Goal: Find specific page/section: Find specific page/section

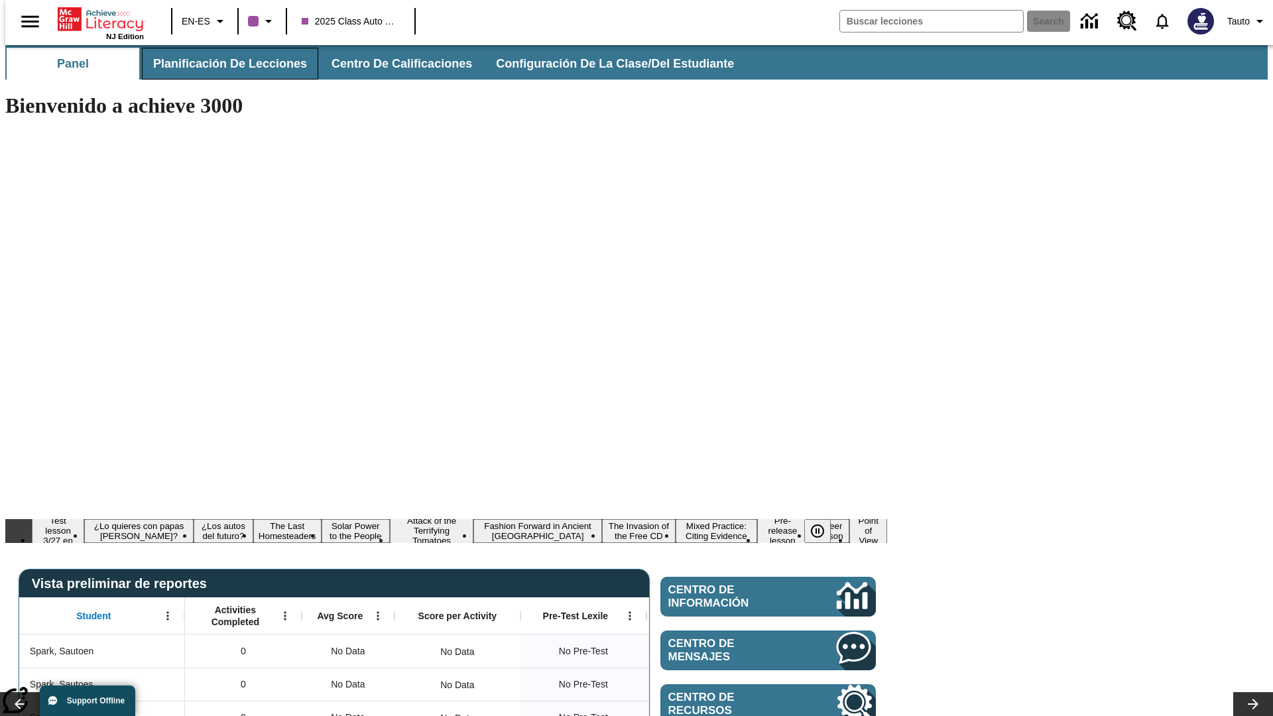
click at [222, 64] on span "Planificación de lecciones" at bounding box center [230, 63] width 154 height 15
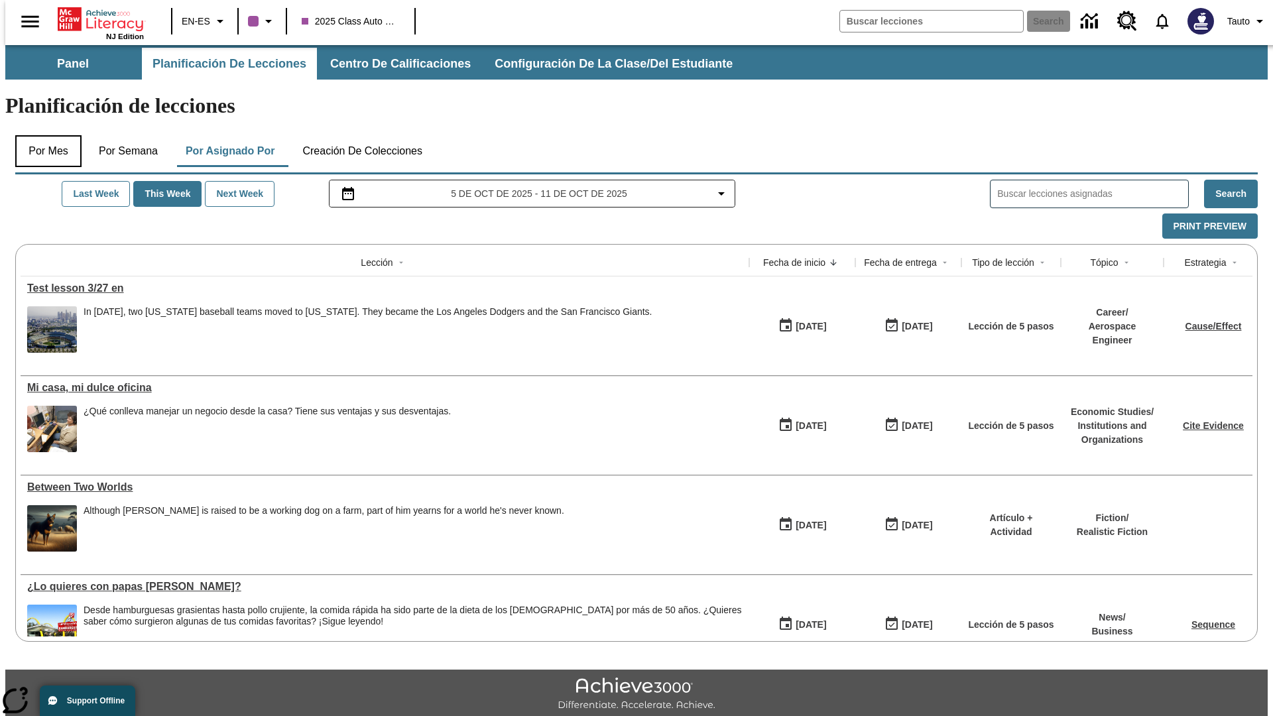
click at [43, 135] on button "Por mes" at bounding box center [48, 151] width 66 height 32
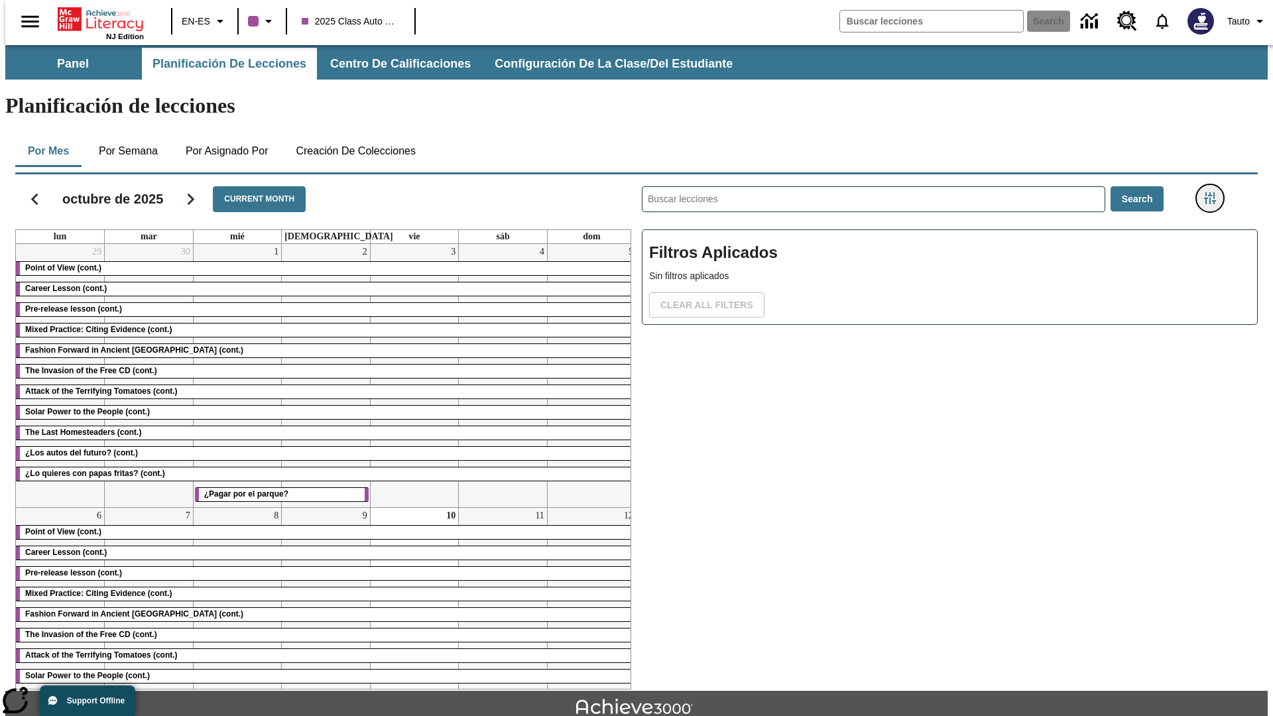
click at [1214, 192] on icon "Menú lateral de filtros" at bounding box center [1210, 198] width 12 height 12
